Goal: Information Seeking & Learning: Find specific fact

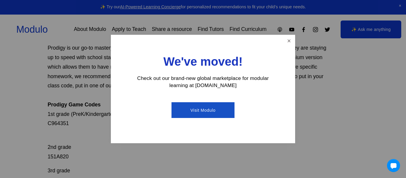
scroll to position [45, 0]
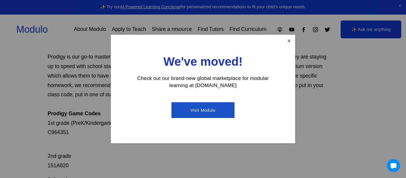
click at [286, 40] on link "Close" at bounding box center [289, 41] width 10 height 10
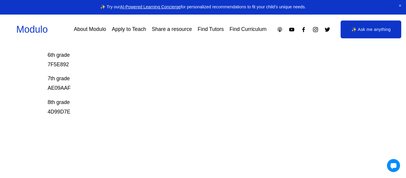
scroll to position [237, 0]
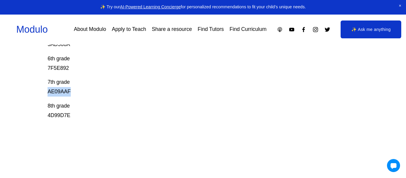
drag, startPoint x: 73, startPoint y: 92, endPoint x: 48, endPoint y: 93, distance: 25.0
click at [48, 93] on p "7th grade AE09AAF" at bounding box center [187, 87] width 279 height 19
copy p "AE09AAF"
click at [76, 116] on p "8th grade 4D99D7E" at bounding box center [187, 110] width 279 height 19
drag, startPoint x: 76, startPoint y: 116, endPoint x: 46, endPoint y: 115, distance: 29.4
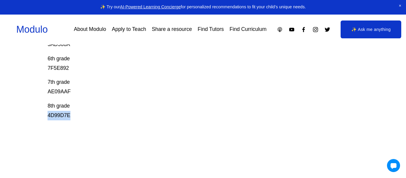
click at [46, 115] on div "Prodigy Game Codes Prodigy is our go-to mastery- based tool to give kids lots o…" at bounding box center [203, 13] width 406 height 359
copy div "4D99D7E"
click at [126, 124] on div "Prodigy Game Codes Prodigy is our go-to mastery- based tool to give kids lots o…" at bounding box center [187, 13] width 279 height 359
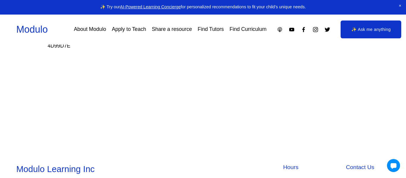
scroll to position [381, 0]
